Goal: Find specific page/section: Find specific page/section

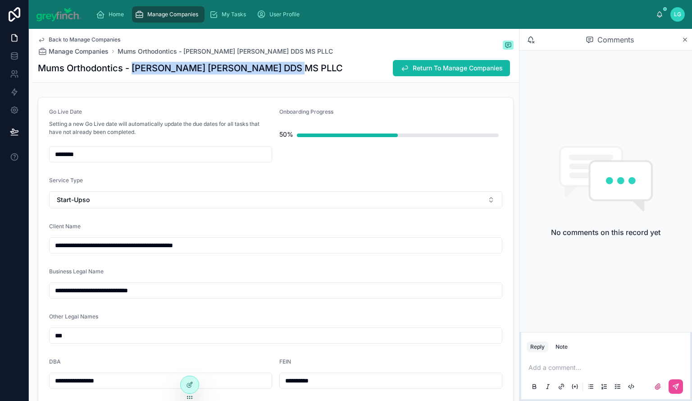
scroll to position [2614, 0]
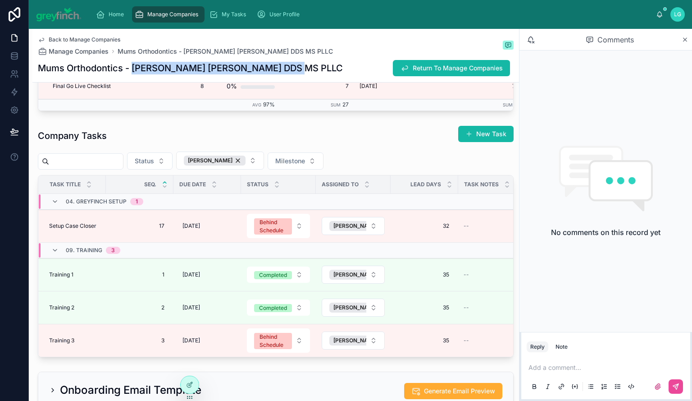
click at [169, 15] on span "Manage Companies" at bounding box center [172, 14] width 51 height 7
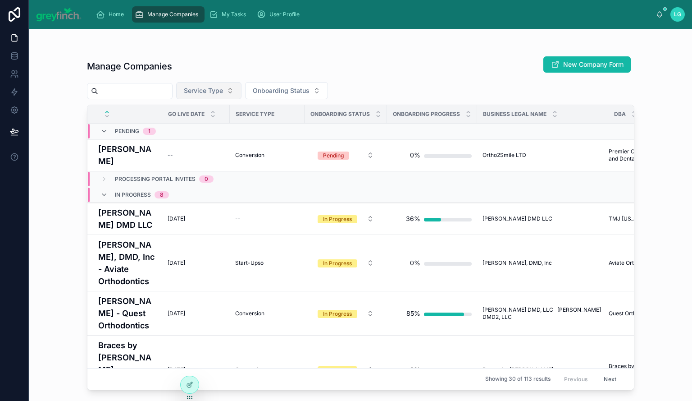
click at [242, 90] on button "Service Type" at bounding box center [208, 90] width 65 height 17
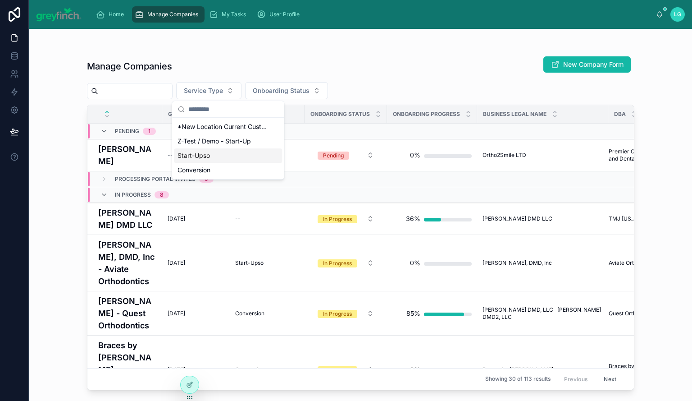
click at [218, 154] on div "Start-Upso" at bounding box center [228, 155] width 108 height 14
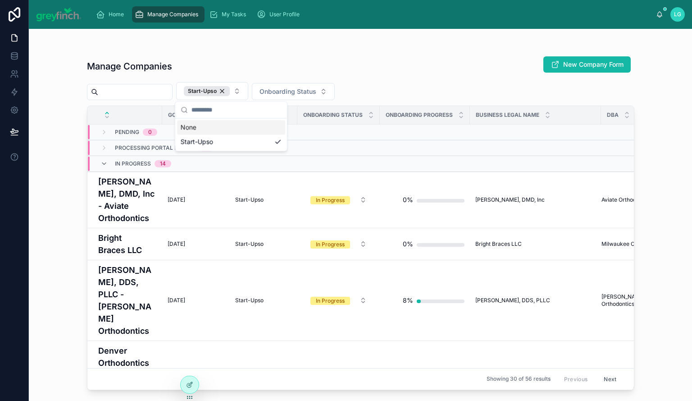
click at [323, 56] on div "Manage Companies New Company Form" at bounding box center [361, 66] width 548 height 21
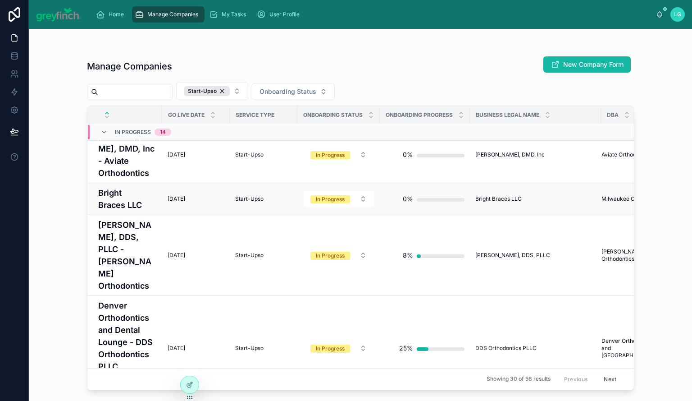
scroll to position [90, 0]
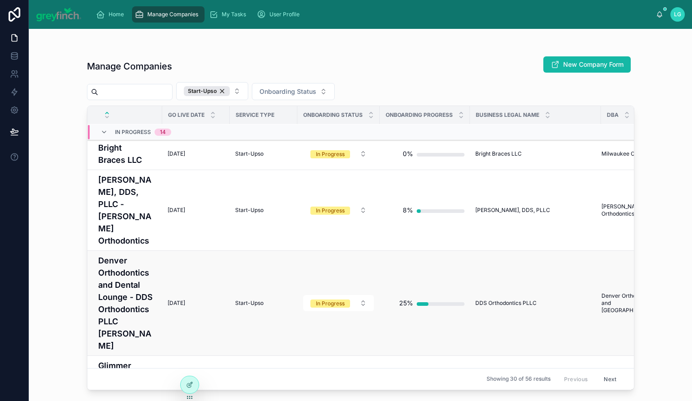
click at [135, 265] on h4 "Denver Orthodontics and Dental Lounge - DDS Orthodontics PLLC [PERSON_NAME]" at bounding box center [127, 302] width 59 height 97
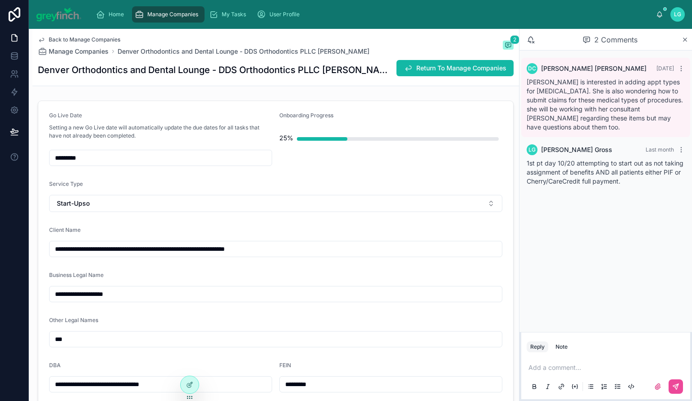
click at [158, 11] on span "Manage Companies" at bounding box center [172, 14] width 51 height 7
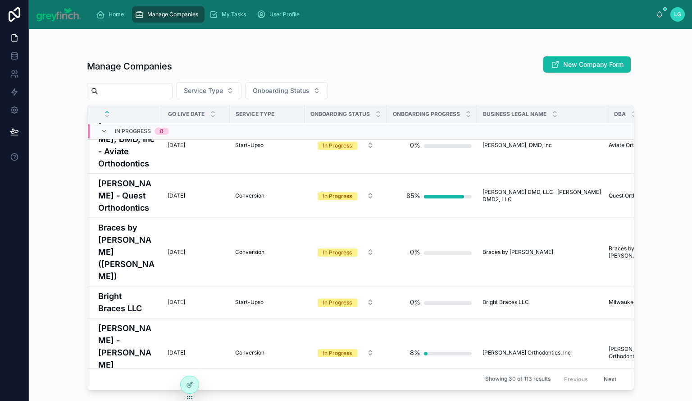
scroll to position [135, 0]
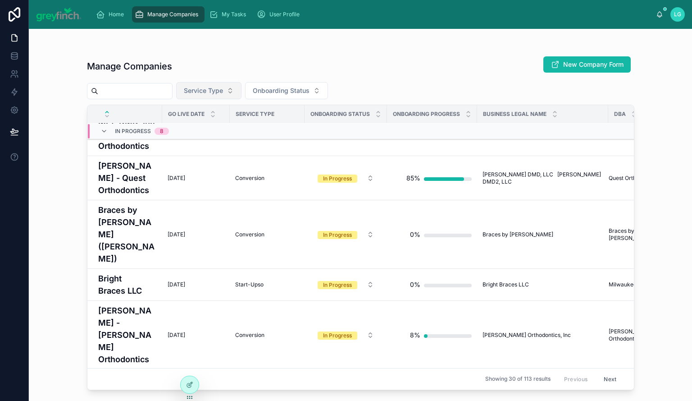
click at [242, 88] on button "Service Type" at bounding box center [208, 90] width 65 height 17
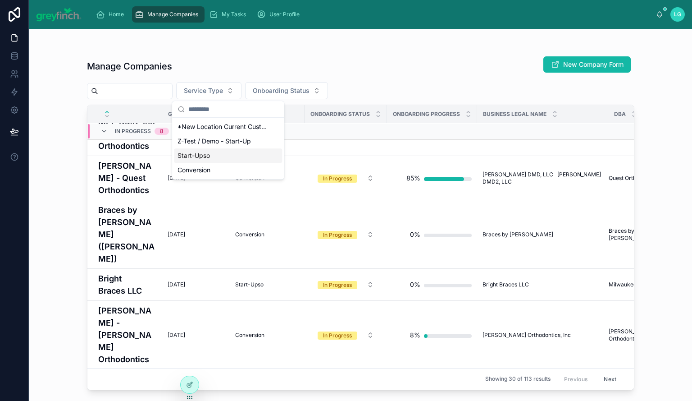
click at [224, 155] on div "Start-Upso" at bounding box center [228, 155] width 108 height 14
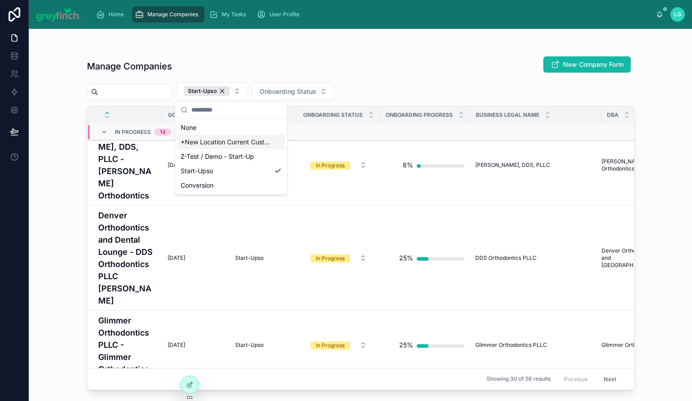
scroll to position [167, 0]
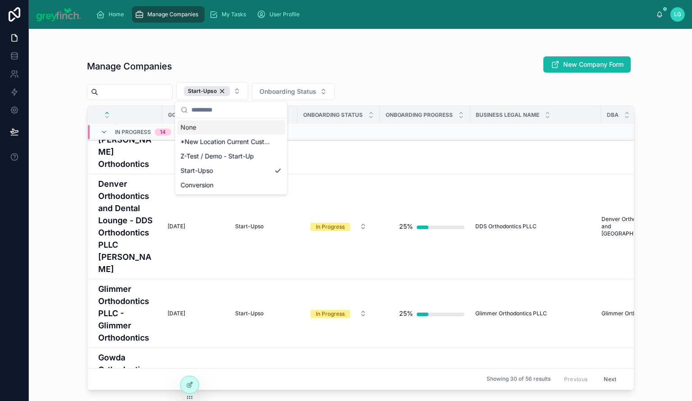
click at [295, 50] on div at bounding box center [361, 46] width 548 height 7
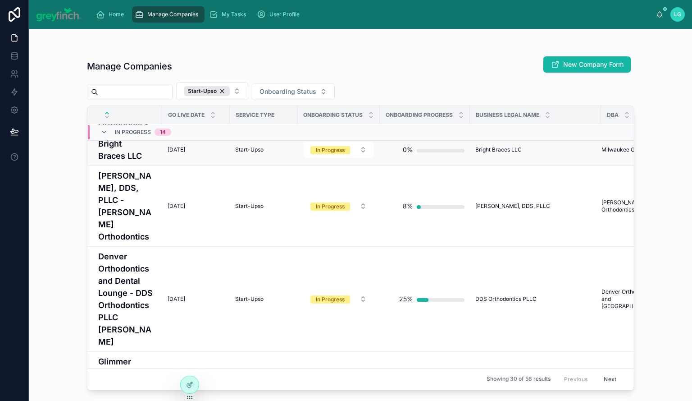
scroll to position [180, 0]
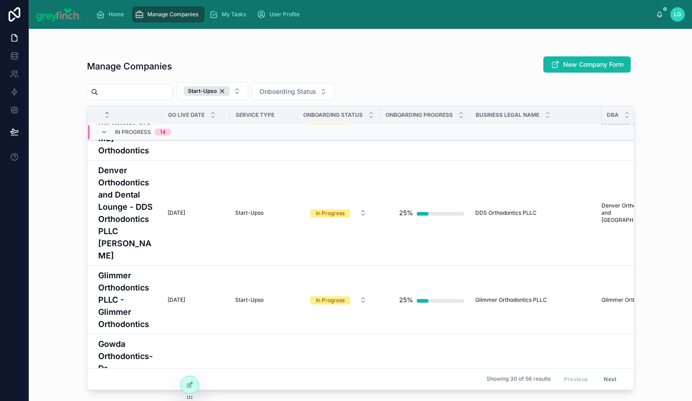
click at [604, 375] on button "Next" at bounding box center [610, 379] width 25 height 14
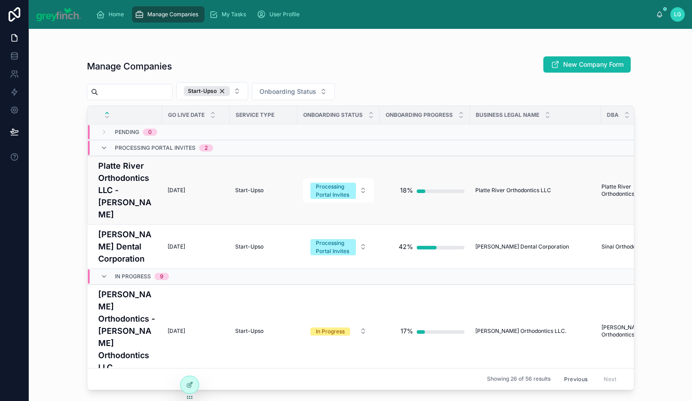
click at [106, 183] on h4 "Platte River Orthodontics LLC - [PERSON_NAME]" at bounding box center [127, 190] width 59 height 61
